Goal: Information Seeking & Learning: Find contact information

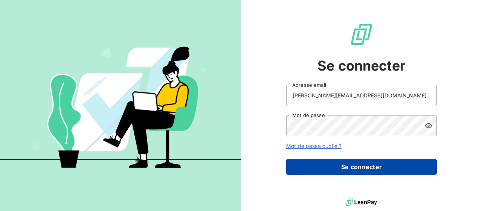
click at [363, 162] on button "Se connecter" at bounding box center [361, 167] width 151 height 16
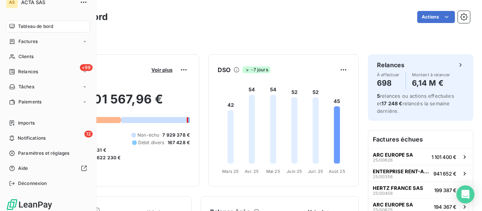
scroll to position [12, 0]
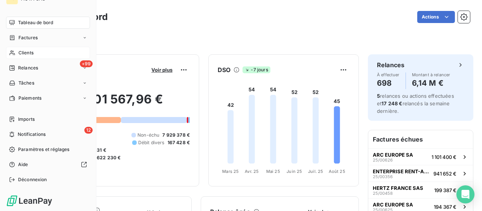
click at [28, 55] on span "Clients" at bounding box center [25, 52] width 15 height 7
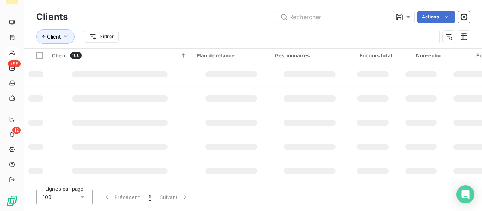
scroll to position [12, 0]
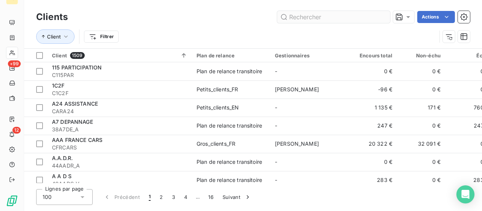
click at [314, 18] on input "text" at bounding box center [333, 17] width 113 height 12
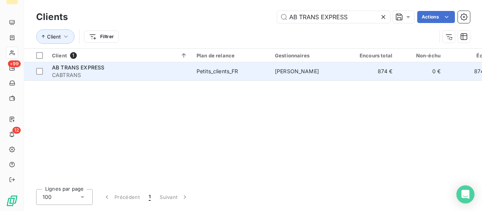
type input "AB TRANS EXPRESS"
click at [91, 65] on span "AB TRANS EXPRESS" at bounding box center [78, 67] width 52 height 6
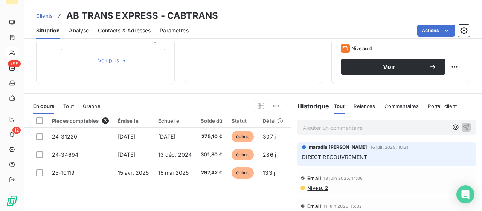
scroll to position [151, 0]
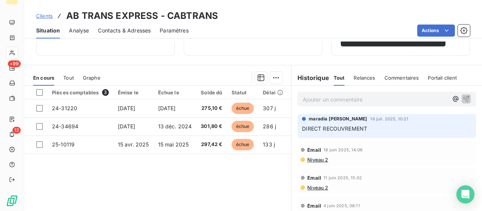
click at [74, 78] on span "Tout" at bounding box center [68, 78] width 11 height 6
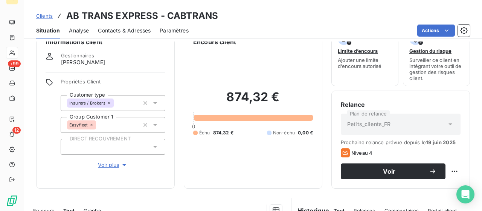
scroll to position [4, 0]
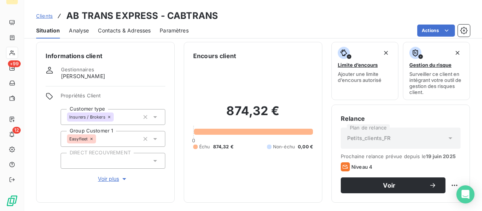
click at [136, 29] on span "Contacts & Adresses" at bounding box center [124, 31] width 53 height 8
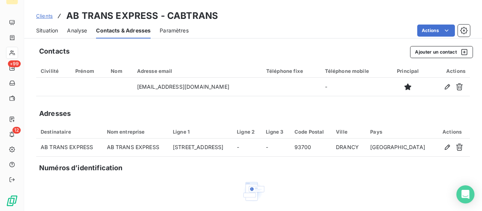
click at [46, 31] on span "Situation" at bounding box center [47, 31] width 22 height 8
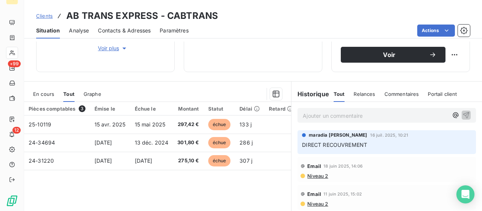
scroll to position [188, 0]
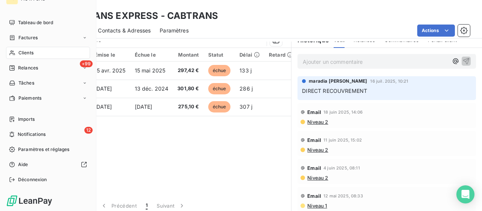
click at [22, 50] on span "Clients" at bounding box center [25, 52] width 15 height 7
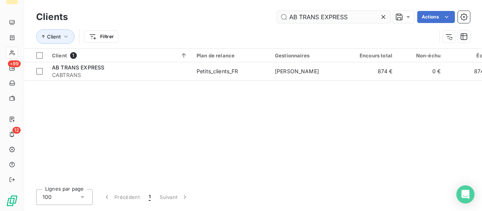
drag, startPoint x: 357, startPoint y: 18, endPoint x: 243, endPoint y: 15, distance: 114.3
click at [277, 15] on input "AB TRANS EXPRESS" at bounding box center [333, 17] width 113 height 12
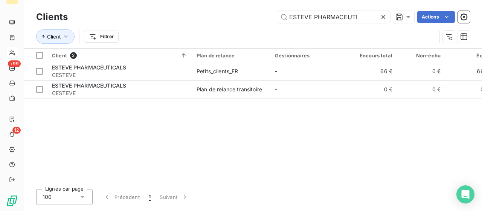
type input "ESTEVE PHARMACEUTI"
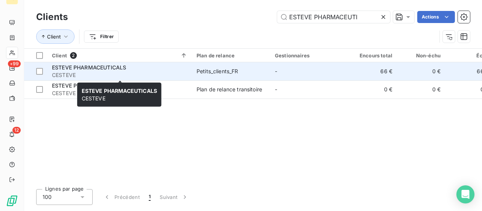
click at [72, 71] on div "ESTEVE PHARMACEUTICALS" at bounding box center [120, 68] width 136 height 8
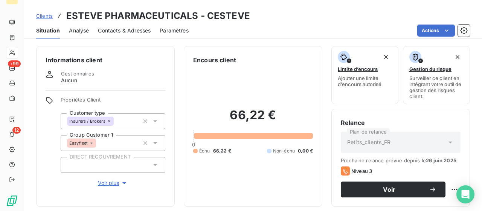
click at [121, 31] on span "Contacts & Adresses" at bounding box center [124, 31] width 53 height 8
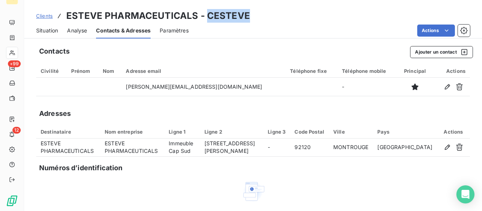
drag, startPoint x: 246, startPoint y: 16, endPoint x: 207, endPoint y: 13, distance: 38.9
click at [207, 14] on h3 "ESTEVE PHARMACEUTICALS - CESTEVE" at bounding box center [158, 16] width 184 height 14
copy h3 "CESTEVE"
click at [247, 8] on div "Clients ESTEVE PHARMACEUTICALS - CESTEVE Situation Analyse Contacts & Adresses …" at bounding box center [253, 19] width 458 height 38
drag, startPoint x: 244, startPoint y: 18, endPoint x: 216, endPoint y: 18, distance: 27.9
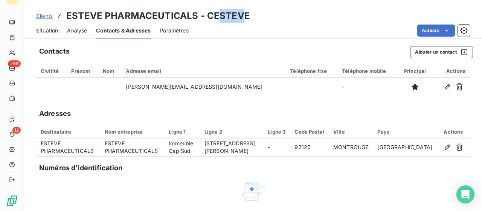
click at [216, 18] on h3 "ESTEVE PHARMACEUTICALS - CESTEVE" at bounding box center [158, 16] width 184 height 14
click at [247, 14] on div "Clients ESTEVE PHARMACEUTICALS - CESTEVE" at bounding box center [253, 16] width 458 height 14
drag, startPoint x: 246, startPoint y: 15, endPoint x: 208, endPoint y: 18, distance: 38.5
click at [208, 18] on h3 "ESTEVE PHARMACEUTICALS - CESTEVE" at bounding box center [158, 16] width 184 height 14
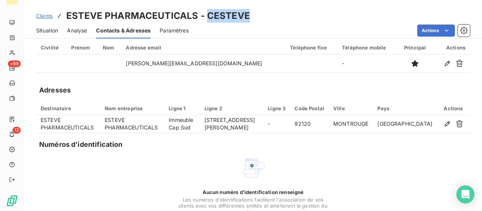
scroll to position [38, 0]
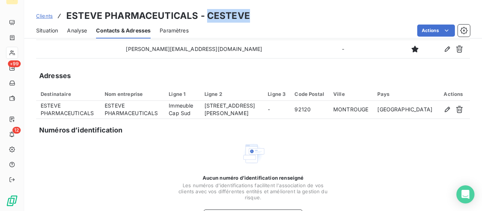
click at [49, 31] on span "Situation" at bounding box center [47, 31] width 22 height 8
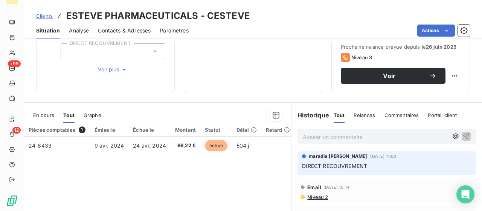
scroll to position [193, 0]
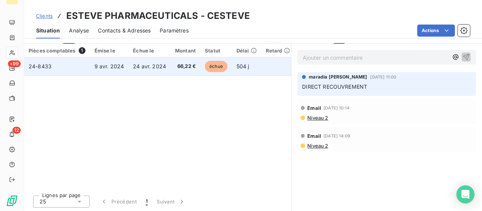
click at [159, 64] on span "24 avr. 2024" at bounding box center [149, 66] width 33 height 6
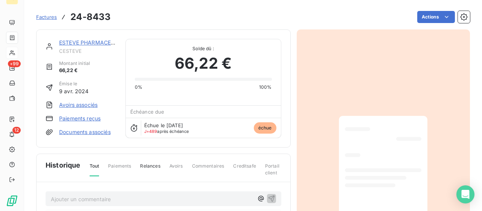
scroll to position [12, 0]
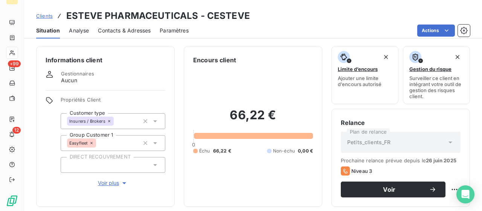
click at [130, 31] on span "Contacts & Adresses" at bounding box center [124, 31] width 53 height 8
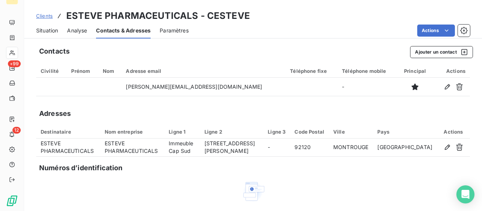
click at [52, 28] on span "Situation" at bounding box center [47, 31] width 22 height 8
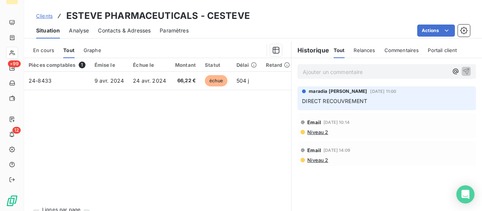
scroll to position [193, 0]
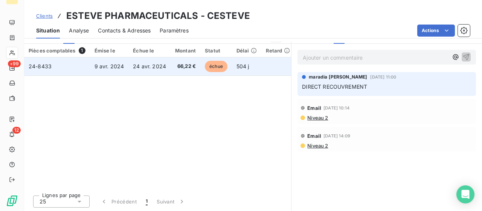
click at [133, 63] on span "24 avr. 2024" at bounding box center [149, 66] width 33 height 6
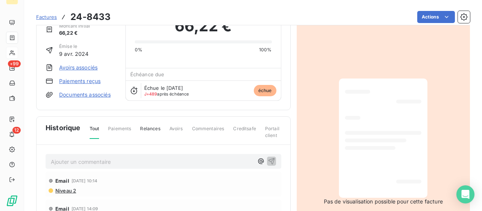
scroll to position [13, 0]
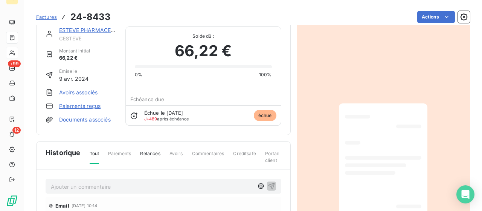
drag, startPoint x: 149, startPoint y: 142, endPoint x: 152, endPoint y: 139, distance: 4.3
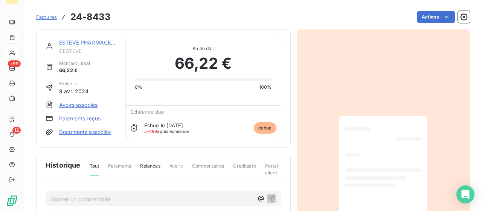
click at [294, 43] on div "ESTEVE PHARMACEUTICALS CESTEVE Montant initial 66,22 € Émise le [DATE] Avoirs a…" at bounding box center [253, 177] width 434 height 304
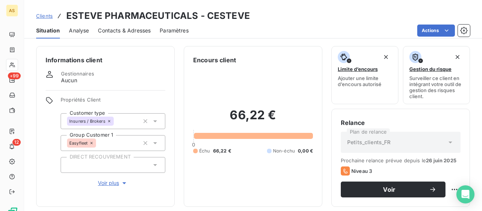
click at [124, 27] on span "Contacts & Adresses" at bounding box center [124, 31] width 53 height 8
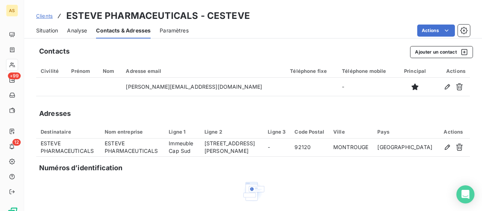
click at [42, 15] on span "Clients" at bounding box center [44, 16] width 17 height 6
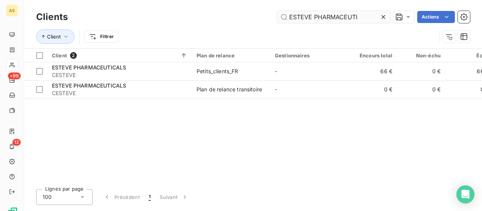
drag, startPoint x: 359, startPoint y: 18, endPoint x: 143, endPoint y: -15, distance: 218.6
click at [277, 11] on input "ESTEVE PHARMACEUTI" at bounding box center [333, 17] width 113 height 12
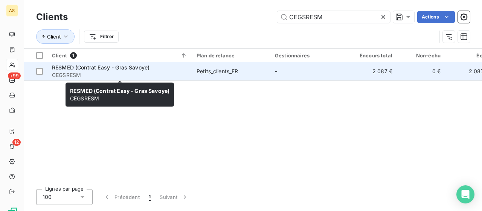
type input "CEGSRESM"
click at [83, 66] on span "RESMED (Contrat Easy - Gras Savoye)" at bounding box center [101, 67] width 98 height 6
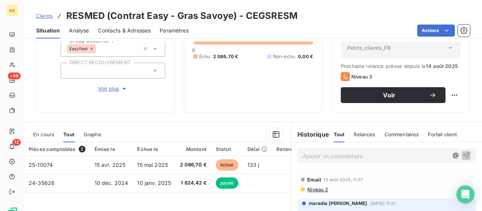
scroll to position [38, 0]
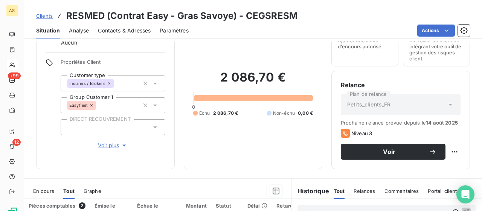
click at [129, 31] on span "Contacts & Adresses" at bounding box center [124, 31] width 53 height 8
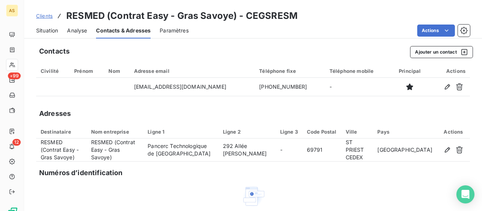
click at [48, 31] on span "Situation" at bounding box center [47, 31] width 22 height 8
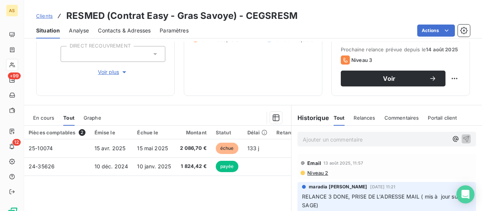
scroll to position [151, 0]
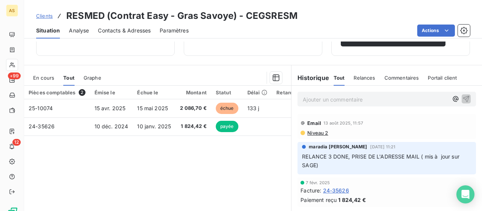
click at [133, 34] on span "Contacts & Adresses" at bounding box center [124, 31] width 53 height 8
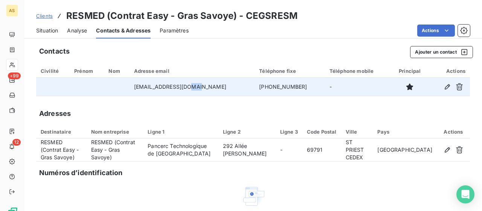
drag, startPoint x: 216, startPoint y: 91, endPoint x: 201, endPoint y: 88, distance: 14.9
click at [201, 88] on td "[EMAIL_ADDRESS][DOMAIN_NAME]" at bounding box center [193, 87] width 126 height 18
drag, startPoint x: 284, startPoint y: 85, endPoint x: 254, endPoint y: 91, distance: 30.7
click at [255, 91] on td "[PHONE_NUMBER]" at bounding box center [290, 87] width 70 height 18
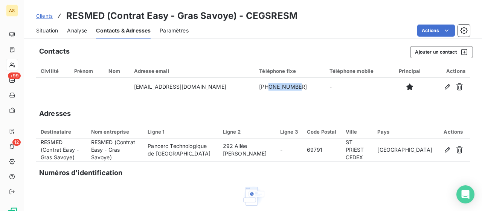
copy td "426100209"
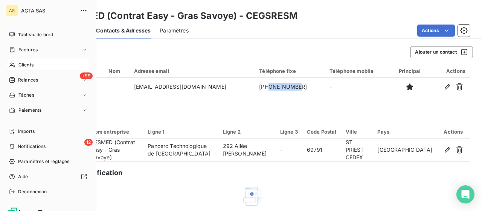
click at [31, 66] on span "Clients" at bounding box center [25, 64] width 15 height 7
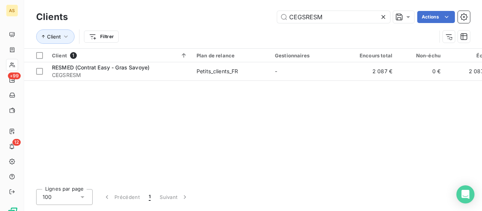
drag, startPoint x: 349, startPoint y: 20, endPoint x: 230, endPoint y: 7, distance: 120.1
click at [277, 11] on input "CEGSRESM" at bounding box center [333, 17] width 113 height 12
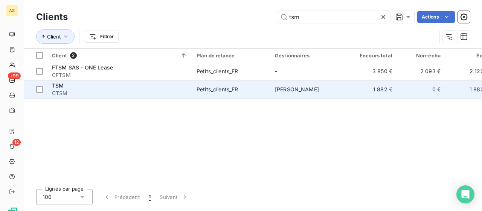
type input "tsm"
click at [63, 84] on span "TSM" at bounding box center [58, 85] width 12 height 6
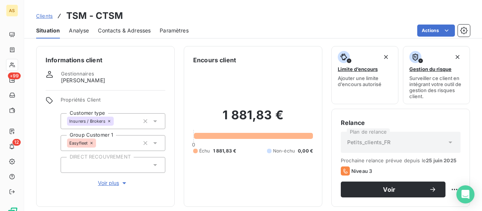
click at [118, 32] on span "Contacts & Adresses" at bounding box center [124, 31] width 53 height 8
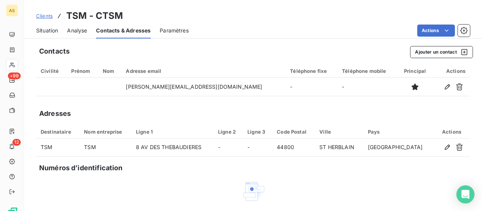
click at [55, 33] on span "Situation" at bounding box center [47, 31] width 22 height 8
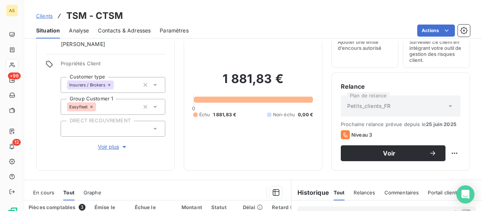
scroll to position [113, 0]
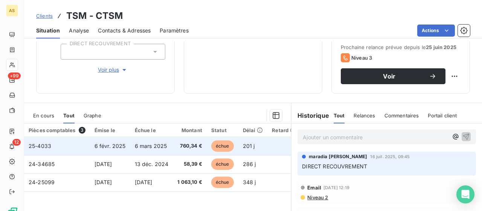
click at [130, 146] on td "6 févr. 2025" at bounding box center [110, 146] width 40 height 18
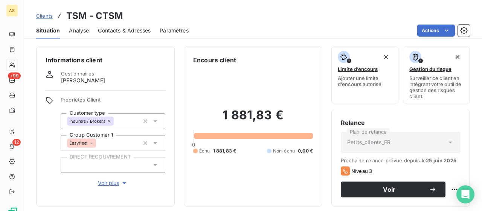
scroll to position [113, 0]
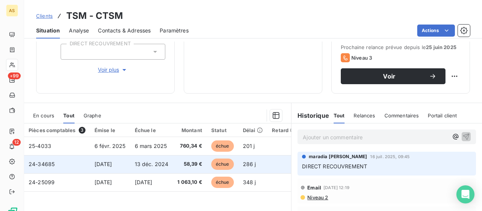
click at [133, 163] on td "13 déc. 2024" at bounding box center [151, 164] width 43 height 18
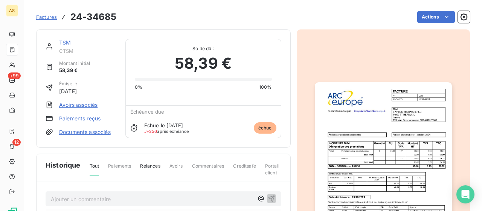
click at [386, 123] on img "button" at bounding box center [383, 179] width 137 height 194
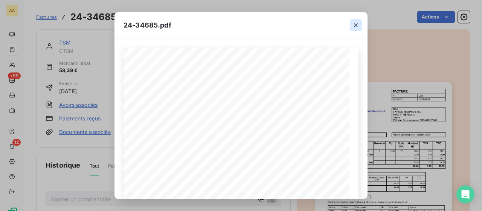
click at [358, 24] on icon "button" at bounding box center [356, 25] width 8 height 8
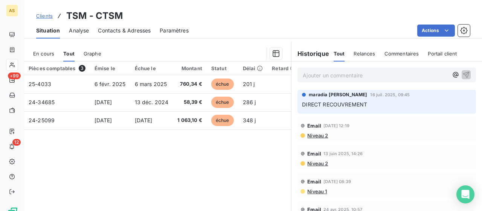
scroll to position [188, 0]
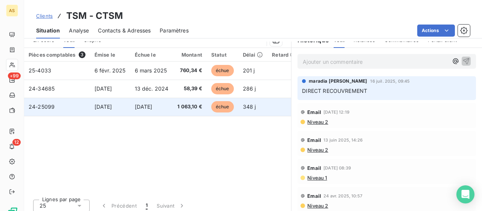
click at [129, 105] on td "[DATE]" at bounding box center [110, 107] width 40 height 18
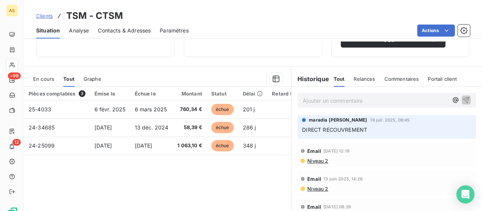
scroll to position [151, 0]
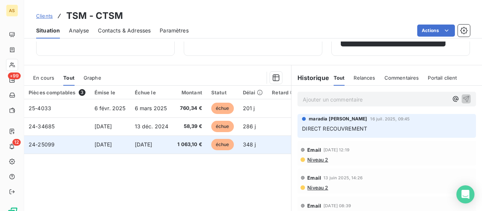
click at [142, 147] on td "[DATE]" at bounding box center [151, 144] width 43 height 18
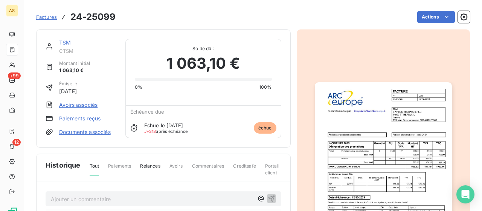
click at [376, 154] on img "button" at bounding box center [383, 179] width 137 height 194
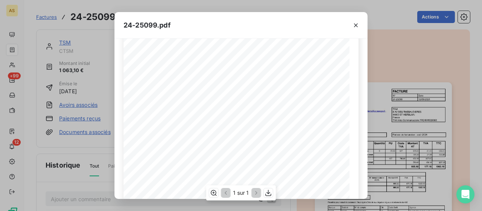
scroll to position [75, 0]
click at [360, 27] on button "button" at bounding box center [356, 25] width 12 height 12
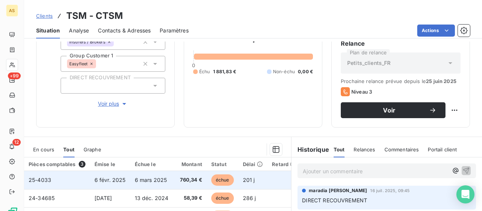
scroll to position [113, 0]
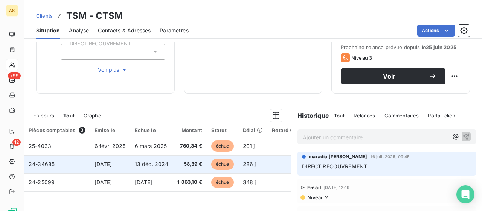
click at [139, 160] on td "13 déc. 2024" at bounding box center [151, 164] width 43 height 18
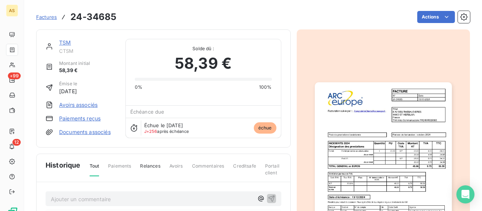
click at [390, 152] on img "button" at bounding box center [383, 179] width 137 height 194
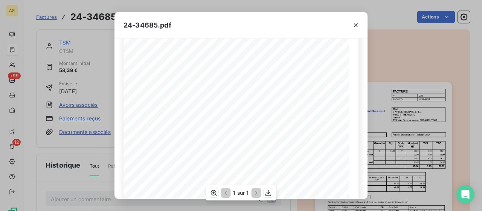
scroll to position [75, 0]
click at [359, 24] on icon "button" at bounding box center [356, 25] width 8 height 8
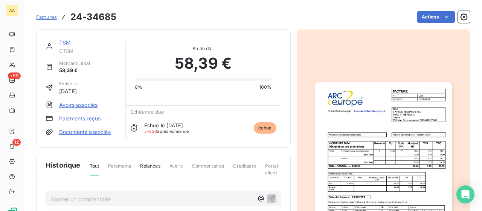
click at [405, 148] on img "button" at bounding box center [383, 179] width 137 height 194
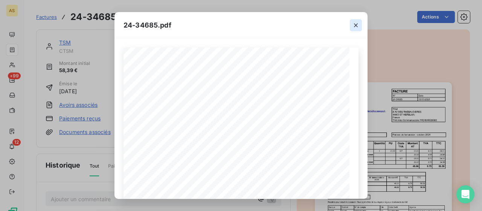
click at [358, 27] on icon "button" at bounding box center [356, 25] width 8 height 8
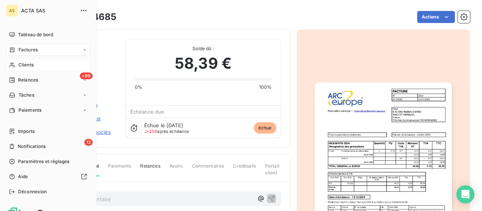
click at [16, 61] on div "Clients" at bounding box center [48, 65] width 84 height 12
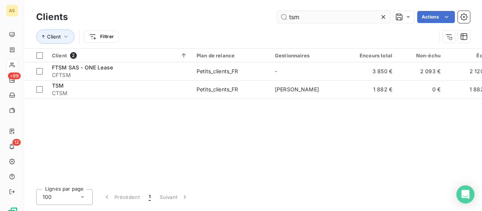
drag, startPoint x: 302, startPoint y: 21, endPoint x: 220, endPoint y: 11, distance: 83.2
click at [277, 11] on input "tsm" at bounding box center [333, 17] width 113 height 12
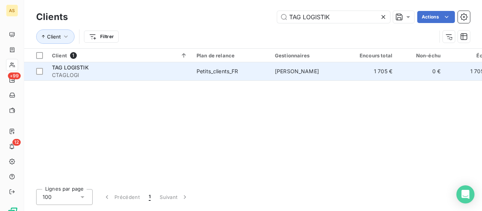
type input "TAG LOGISTIK"
click at [217, 72] on div "Petits_clients_FR" at bounding box center [218, 71] width 42 height 8
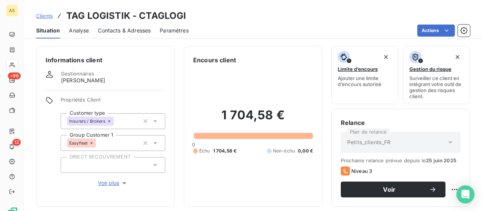
scroll to position [38, 0]
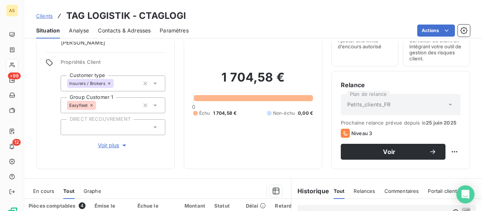
click at [126, 31] on span "Contacts & Adresses" at bounding box center [124, 31] width 53 height 8
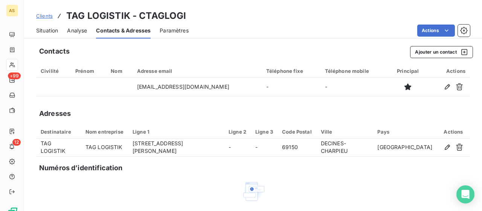
click at [49, 16] on span "Clients" at bounding box center [44, 16] width 17 height 6
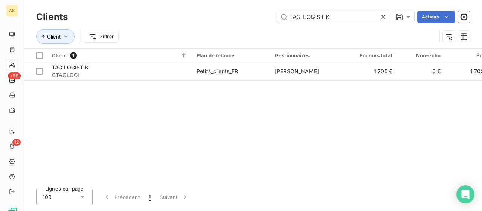
drag, startPoint x: 334, startPoint y: 18, endPoint x: 205, endPoint y: 14, distance: 129.0
click at [277, 15] on input "TAG LOGISTIK" at bounding box center [333, 17] width 113 height 12
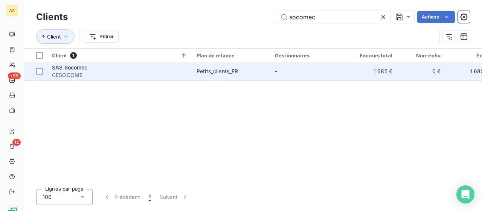
type input "socomec"
click at [69, 76] on span "CESOCOME" at bounding box center [120, 75] width 136 height 8
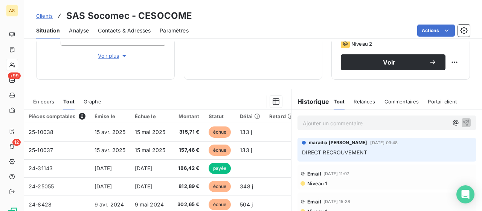
scroll to position [188, 0]
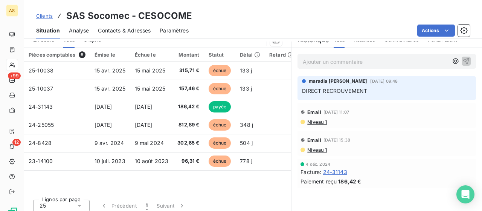
click at [49, 18] on span "Clients" at bounding box center [44, 16] width 17 height 6
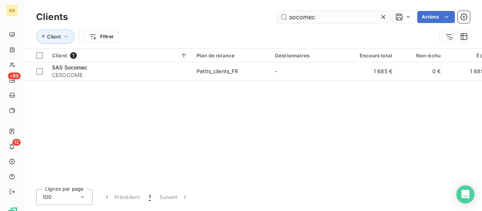
drag, startPoint x: 323, startPoint y: 18, endPoint x: 193, endPoint y: 18, distance: 130.4
click at [277, 18] on input "socomec" at bounding box center [333, 17] width 113 height 12
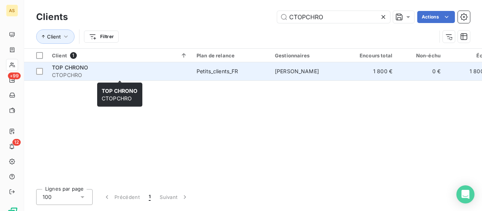
type input "CTOPCHRO"
click at [69, 71] on div "TOP CHRONO" at bounding box center [120, 68] width 136 height 8
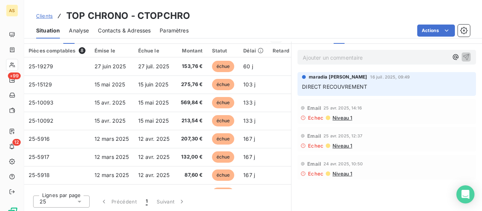
click at [138, 35] on div "Contacts & Adresses" at bounding box center [124, 31] width 53 height 16
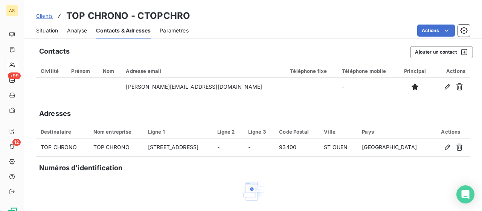
click at [48, 12] on link "Clients" at bounding box center [44, 16] width 17 height 8
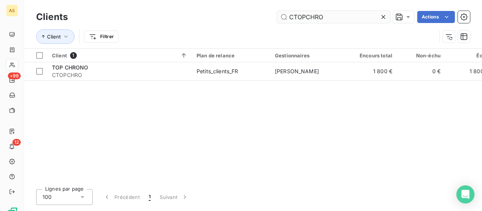
drag, startPoint x: 322, startPoint y: 14, endPoint x: 199, endPoint y: 10, distance: 123.3
click at [277, 11] on input "CTOPCHRO" at bounding box center [333, 17] width 113 height 12
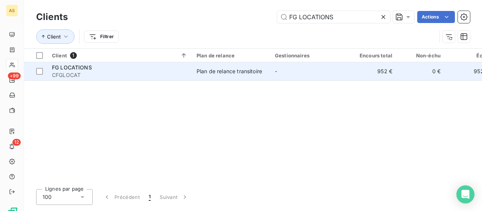
type input "FG LOCATIONS"
click at [74, 66] on span "FG LOCATIONS" at bounding box center [72, 67] width 40 height 6
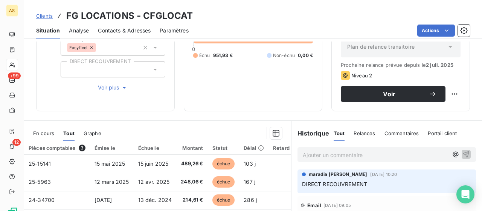
scroll to position [151, 0]
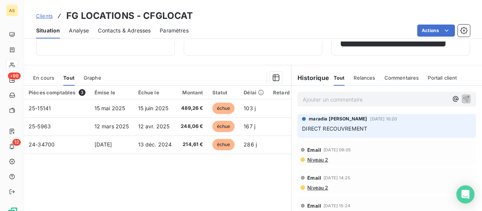
click at [44, 17] on span "Clients" at bounding box center [44, 16] width 17 height 6
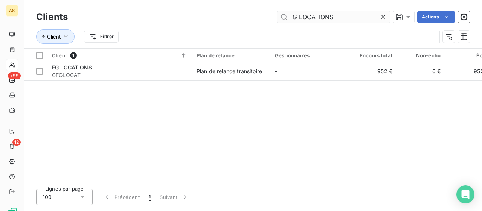
drag, startPoint x: 346, startPoint y: 16, endPoint x: 200, endPoint y: 16, distance: 145.9
click at [277, 16] on input "FG LOCATIONS" at bounding box center [333, 17] width 113 height 12
type input "SA Basaltes"
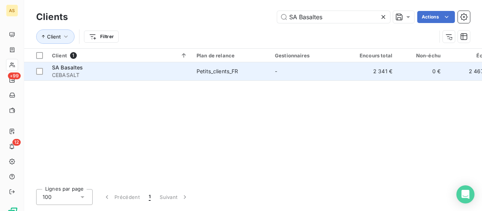
click at [63, 76] on span "CEBASALT" at bounding box center [120, 75] width 136 height 8
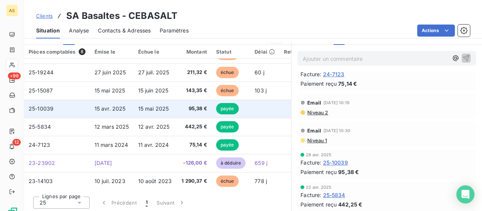
scroll to position [193, 0]
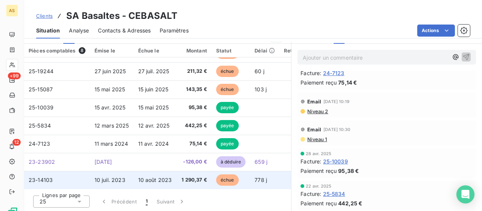
click at [172, 177] on td "10 août 2023" at bounding box center [156, 180] width 44 height 18
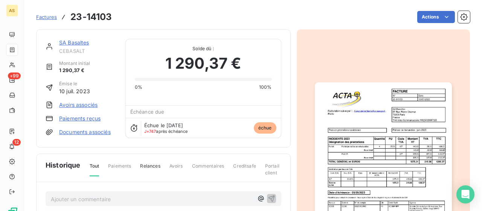
click at [391, 151] on img "button" at bounding box center [383, 179] width 137 height 194
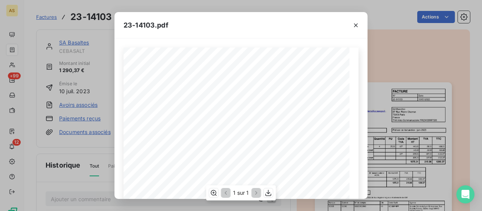
click at [274, 193] on div "1 sur 1" at bounding box center [241, 192] width 70 height 15
click at [271, 193] on icon "button" at bounding box center [269, 193] width 8 height 8
click at [359, 27] on icon "button" at bounding box center [356, 25] width 8 height 8
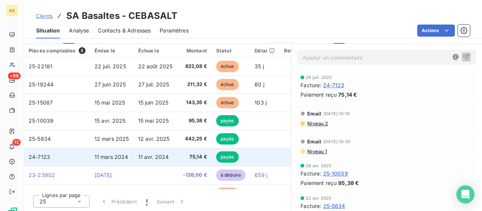
scroll to position [13, 0]
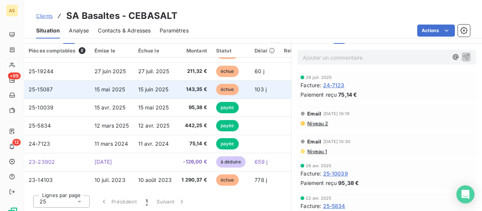
click at [146, 86] on span "15 juin 2025" at bounding box center [153, 89] width 31 height 6
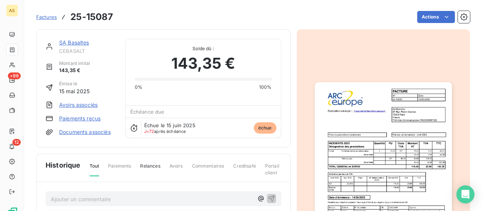
click at [389, 181] on img "button" at bounding box center [383, 179] width 137 height 194
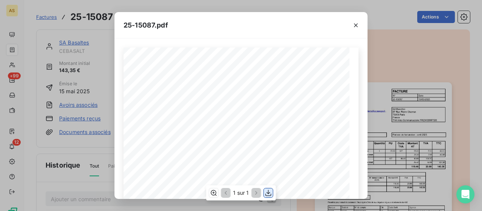
click at [270, 193] on icon "button" at bounding box center [269, 193] width 8 height 8
drag, startPoint x: 357, startPoint y: 26, endPoint x: 259, endPoint y: 10, distance: 99.3
click at [357, 26] on icon "button" at bounding box center [356, 25] width 4 height 4
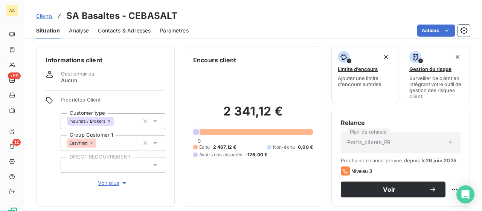
click at [43, 16] on span "Clients" at bounding box center [44, 16] width 17 height 6
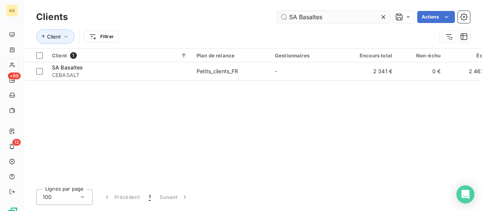
drag, startPoint x: 335, startPoint y: 19, endPoint x: 211, endPoint y: 11, distance: 123.9
click at [277, 11] on input "SA Basaltes" at bounding box center [333, 17] width 113 height 12
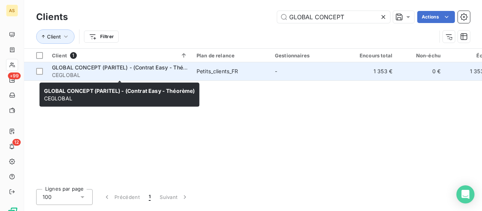
type input "GLOBAL CONCEPT"
click at [84, 71] on div "GLOBAL CONCEPT (PARITEL) - (Contrat Easy - Théorème)" at bounding box center [120, 68] width 136 height 8
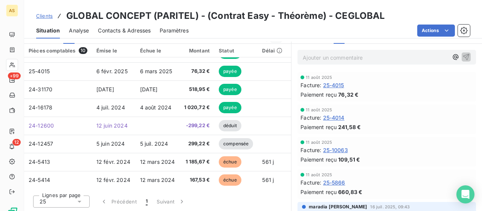
click at [131, 25] on div "Contacts & Adresses" at bounding box center [124, 31] width 53 height 16
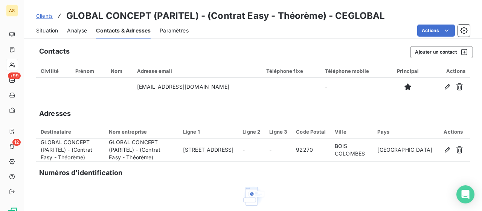
click at [45, 13] on span "Clients" at bounding box center [44, 16] width 17 height 6
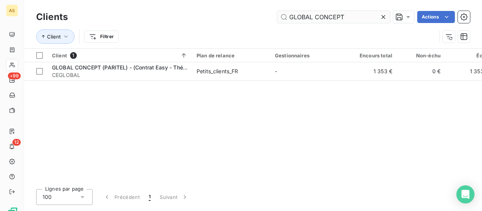
drag, startPoint x: 362, startPoint y: 17, endPoint x: 237, endPoint y: 17, distance: 125.1
click at [277, 17] on input "GLOBAL CONCEPT" at bounding box center [333, 17] width 113 height 12
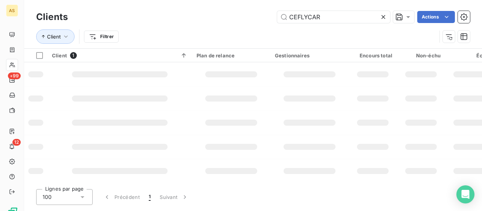
type input "CEFLYCAR"
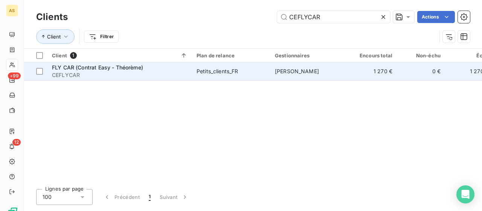
click at [88, 69] on span "FLY CAR (Contrat Easy - Théorème)" at bounding box center [97, 67] width 91 height 6
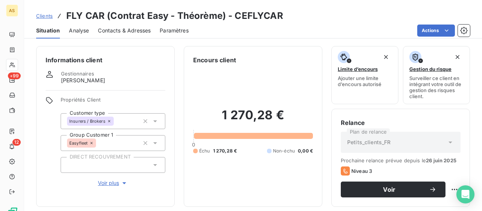
click at [132, 30] on span "Contacts & Adresses" at bounding box center [124, 31] width 53 height 8
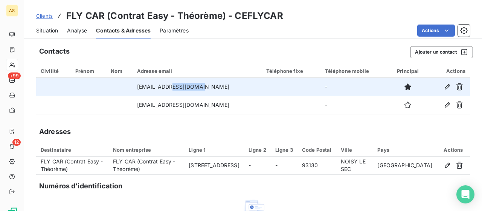
drag, startPoint x: 210, startPoint y: 89, endPoint x: 176, endPoint y: 90, distance: 33.2
click at [176, 90] on td "[EMAIL_ADDRESS][DOMAIN_NAME]" at bounding box center [197, 87] width 129 height 18
copy td "[DOMAIN_NAME]"
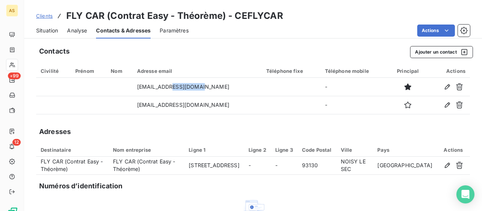
click at [51, 31] on span "Situation" at bounding box center [47, 31] width 22 height 8
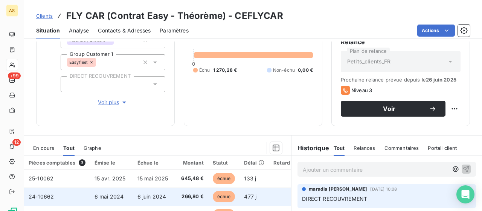
scroll to position [113, 0]
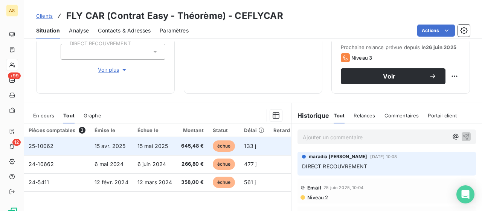
click at [140, 149] on td "15 mai 2025" at bounding box center [155, 146] width 44 height 18
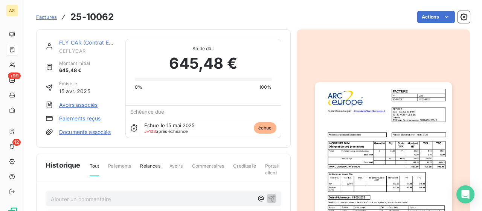
click at [409, 133] on img "button" at bounding box center [383, 179] width 137 height 194
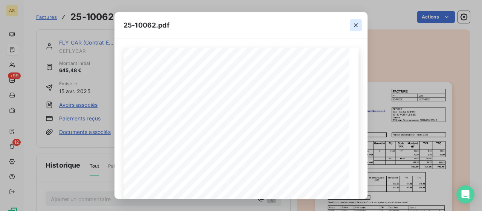
click at [361, 24] on button "button" at bounding box center [356, 25] width 12 height 12
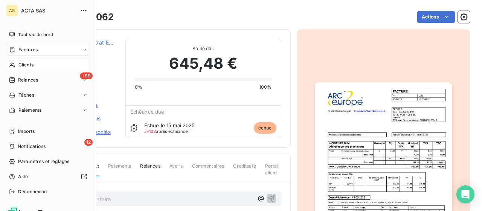
click at [21, 67] on span "Clients" at bounding box center [25, 64] width 15 height 7
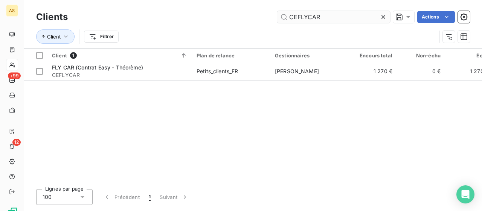
drag, startPoint x: 327, startPoint y: 15, endPoint x: 183, endPoint y: 10, distance: 144.1
click at [277, 11] on input "CEFLYCAR" at bounding box center [333, 17] width 113 height 12
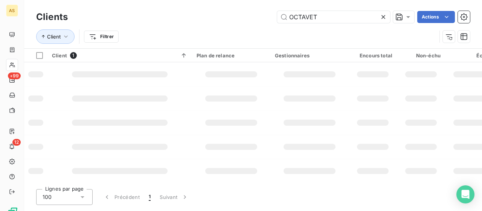
type input "OCTAVET"
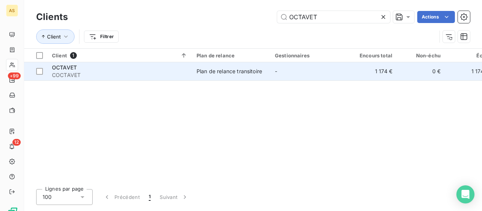
click at [78, 68] on div "OCTAVET" at bounding box center [120, 68] width 136 height 8
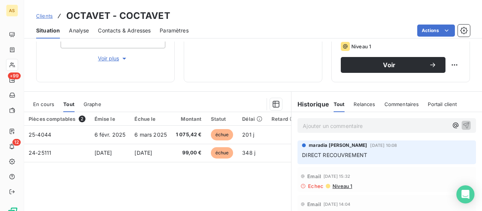
scroll to position [113, 0]
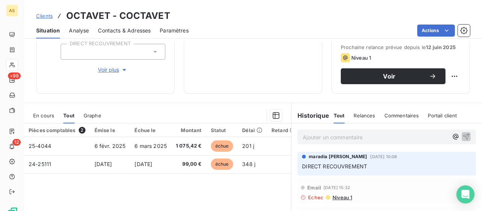
click at [129, 31] on span "Contacts & Adresses" at bounding box center [124, 31] width 53 height 8
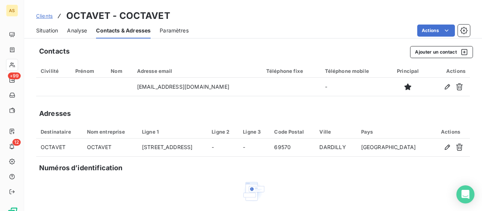
click at [49, 17] on span "Clients" at bounding box center [44, 16] width 17 height 6
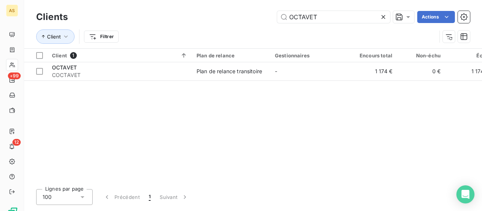
drag, startPoint x: 325, startPoint y: 16, endPoint x: 213, endPoint y: 12, distance: 112.4
click at [277, 12] on input "OCTAVET" at bounding box center [333, 17] width 113 height 12
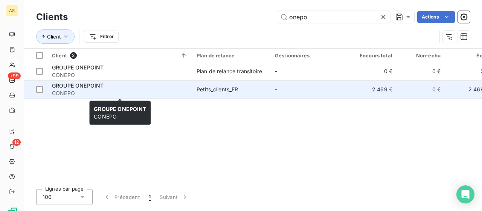
type input "onepo"
click at [72, 90] on span "CONEPO" at bounding box center [120, 93] width 136 height 8
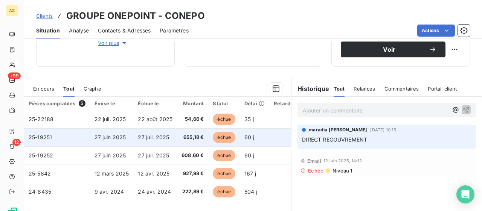
scroll to position [151, 0]
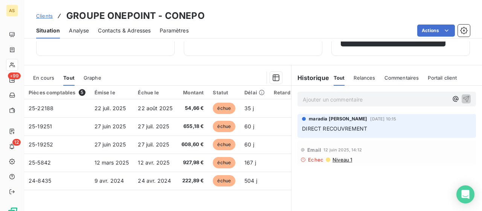
click at [128, 32] on span "Contacts & Adresses" at bounding box center [124, 31] width 53 height 8
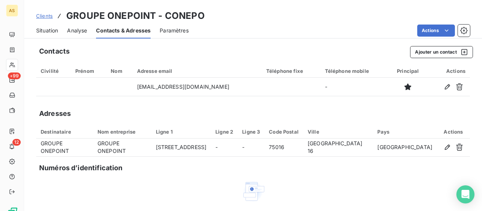
click at [51, 33] on span "Situation" at bounding box center [47, 31] width 22 height 8
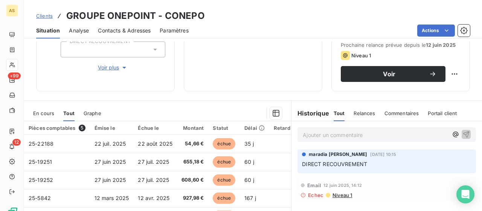
scroll to position [188, 0]
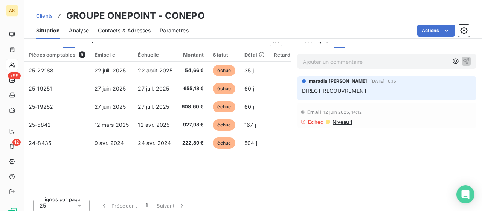
click at [343, 124] on span "Niveau 1" at bounding box center [342, 122] width 20 height 6
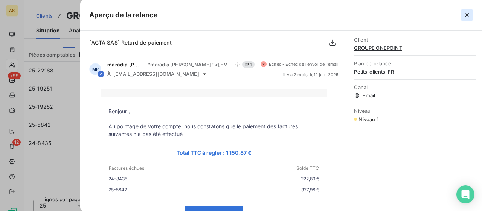
click at [467, 17] on icon "button" at bounding box center [468, 15] width 8 height 8
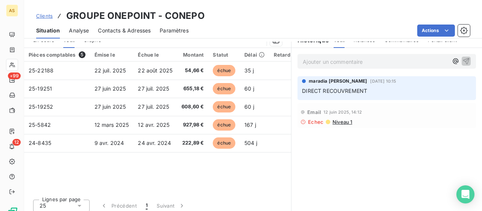
click at [339, 120] on span "Niveau 1" at bounding box center [342, 122] width 20 height 6
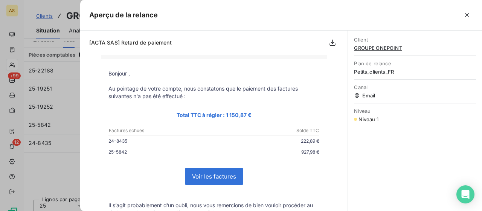
scroll to position [0, 0]
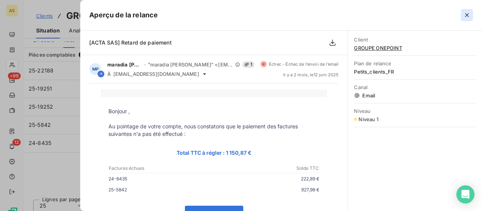
click at [469, 16] on icon "button" at bounding box center [468, 15] width 4 height 4
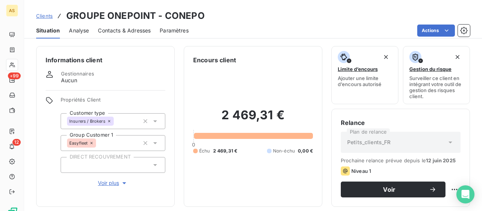
click at [131, 28] on span "Contacts & Adresses" at bounding box center [124, 31] width 53 height 8
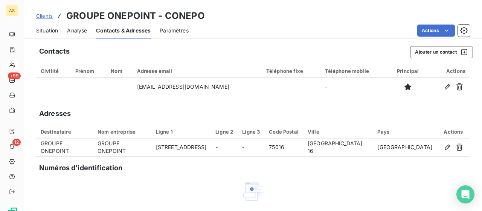
click at [52, 18] on div "Clients GROUPE ONEPOINT - CONEPO" at bounding box center [120, 16] width 169 height 14
click at [47, 17] on span "Clients" at bounding box center [44, 16] width 17 height 6
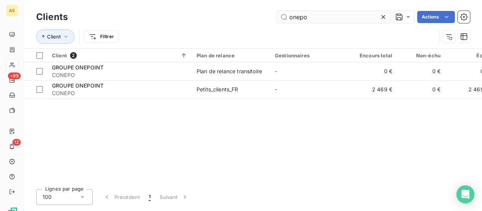
drag, startPoint x: 307, startPoint y: 17, endPoint x: 236, endPoint y: 15, distance: 71.3
click at [277, 15] on input "onepo" at bounding box center [333, 17] width 113 height 12
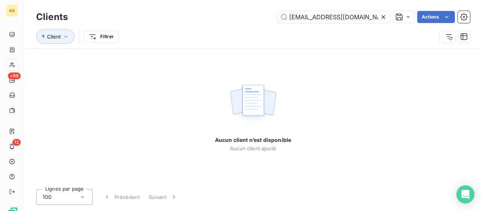
drag, startPoint x: 373, startPoint y: 15, endPoint x: 206, endPoint y: -7, distance: 168.1
click at [277, 11] on input "[EMAIL_ADDRESS][DOMAIN_NAME]'" at bounding box center [333, 17] width 113 height 12
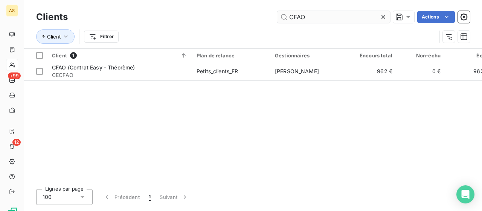
type input "CFAO"
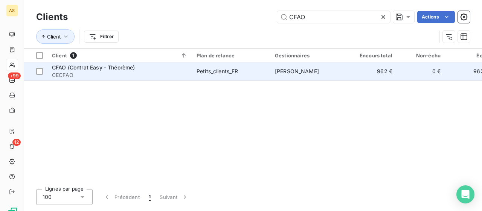
click at [74, 67] on span "CFAO (Contrat Easy - Théorème)" at bounding box center [93, 67] width 83 height 6
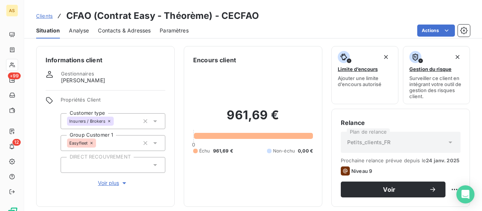
click at [133, 31] on span "Contacts & Adresses" at bounding box center [124, 31] width 53 height 8
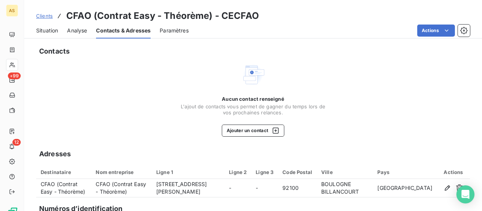
scroll to position [38, 0]
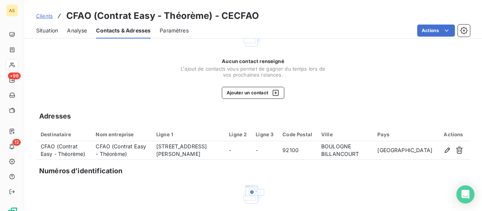
click at [41, 35] on div "Situation" at bounding box center [47, 31] width 22 height 16
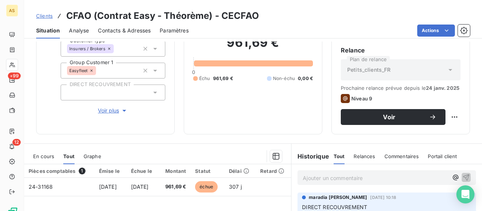
scroll to position [0, 0]
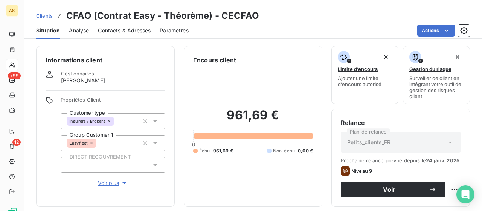
click at [132, 35] on div "Contacts & Adresses" at bounding box center [124, 31] width 53 height 16
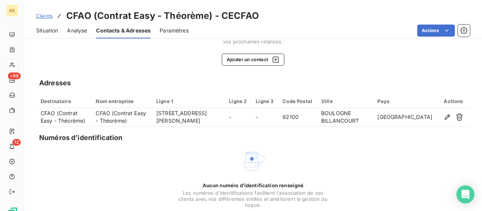
scroll to position [75, 0]
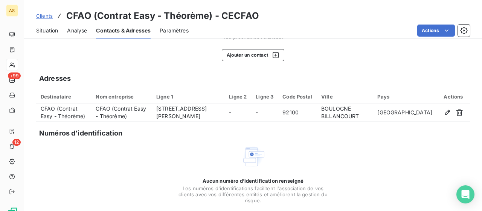
click at [41, 15] on span "Clients" at bounding box center [44, 16] width 17 height 6
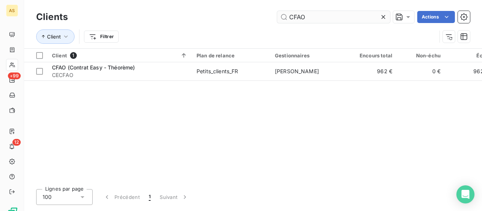
drag, startPoint x: 309, startPoint y: 18, endPoint x: 168, endPoint y: -9, distance: 142.8
click at [277, 11] on input "CFAO" at bounding box center [333, 17] width 113 height 12
type input "CEALBERT"
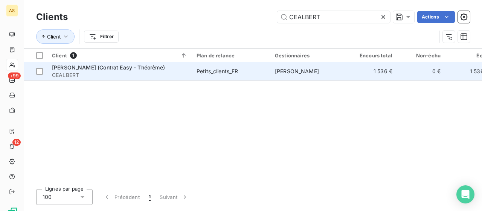
click at [134, 65] on span "[PERSON_NAME] (Contrat Easy - Théorème)" at bounding box center [108, 67] width 113 height 6
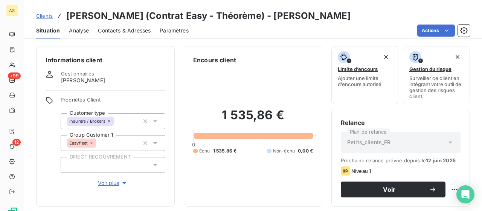
click at [136, 33] on span "Contacts & Adresses" at bounding box center [124, 31] width 53 height 8
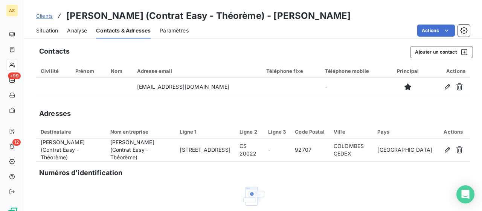
click at [47, 31] on span "Situation" at bounding box center [47, 31] width 22 height 8
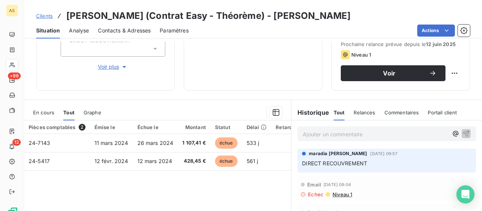
scroll to position [151, 0]
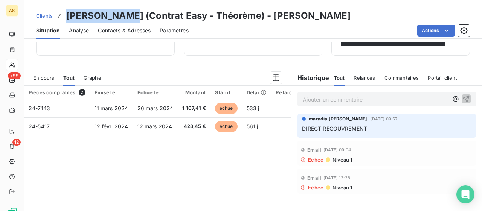
drag, startPoint x: 68, startPoint y: 17, endPoint x: 136, endPoint y: 15, distance: 67.9
click at [136, 15] on h3 "[PERSON_NAME] (Contrat Easy - Théorème) - [PERSON_NAME]" at bounding box center [208, 16] width 285 height 14
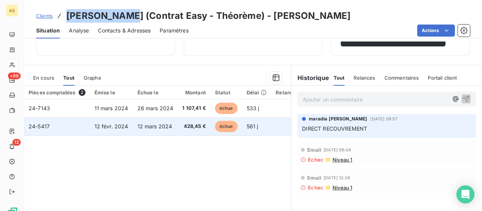
copy h3 "[PERSON_NAME]"
